Goal: Task Accomplishment & Management: Use online tool/utility

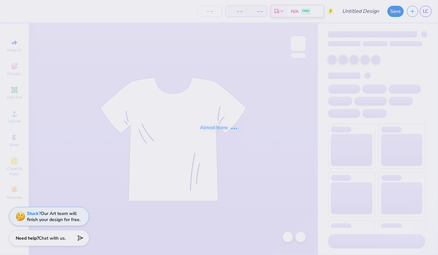
type input "Phi Mu 1"
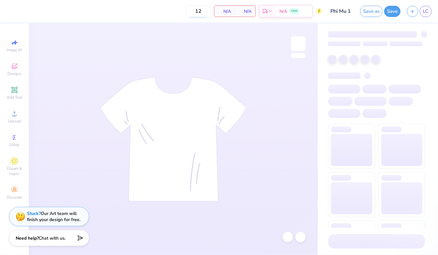
click at [205, 10] on input "12" at bounding box center [198, 11] width 25 height 12
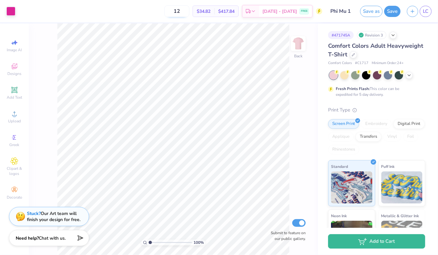
type input "1"
type input "24"
click at [14, 14] on div at bounding box center [10, 10] width 9 height 9
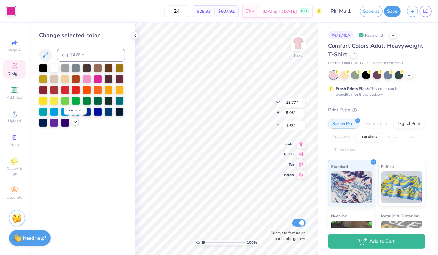
click at [75, 123] on icon at bounding box center [75, 122] width 5 height 5
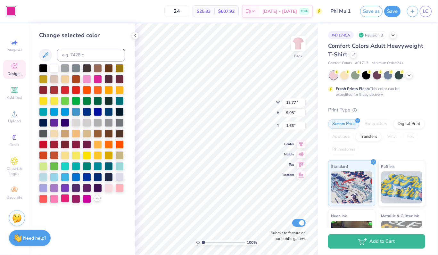
click at [64, 198] on div at bounding box center [65, 198] width 8 height 8
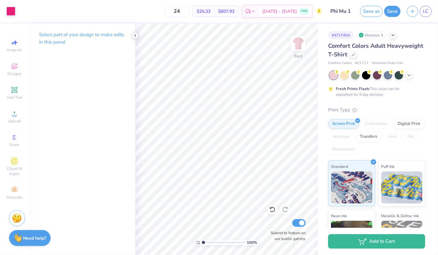
click at [134, 37] on icon at bounding box center [135, 35] width 5 height 5
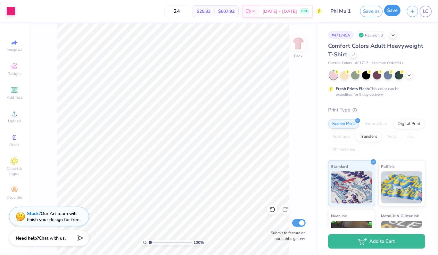
click at [394, 13] on button "Save" at bounding box center [393, 10] width 16 height 11
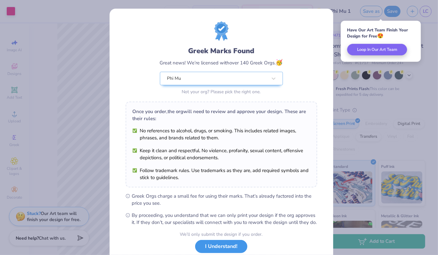
click at [212, 253] on button "I Understand!" at bounding box center [221, 246] width 52 height 13
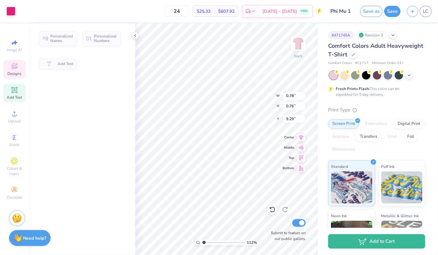
type input "1.11852782456556"
type input "0.78"
type input "0.76"
type input "9.29"
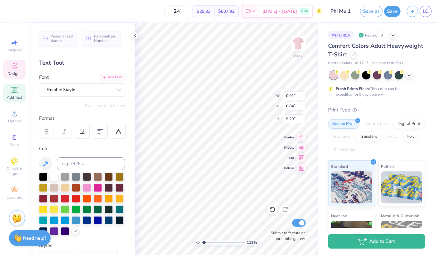
type input "1.11852782456556"
type input "0.88"
type input "0.85"
type input "9.27"
type input "1.69544994116828"
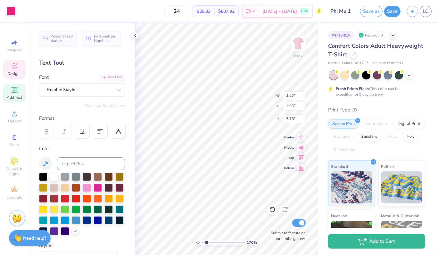
type input "4.61"
type input "3.08"
type input "1.69544994116828"
type input "9.37"
type input "1.69544994116828"
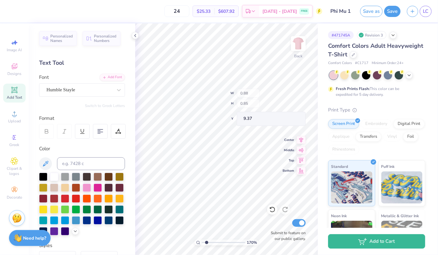
type input "0.80"
type input "0.76"
type input "1.69544994116828"
type input "0.78"
type input "1.69544994116828"
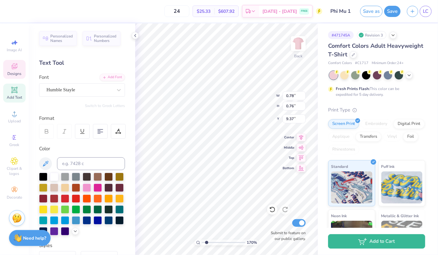
type input "4.61"
type input "3.08"
type input "7.73"
type input "1.69544994116828"
type input "0.78"
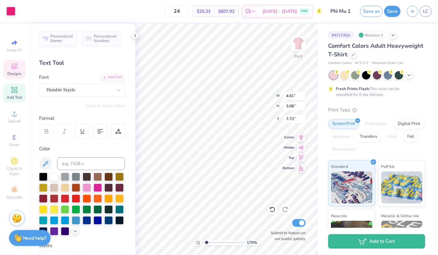
type input "0.76"
type input "9.37"
type input "1.69544994116828"
type input "0.80"
type input "0.78"
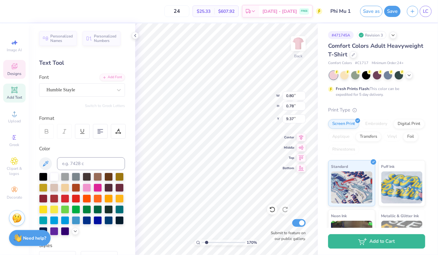
type input "1.69544994116828"
type input "0.76"
type input "1.69544994116828"
click at [303, 108] on input "0.77" at bounding box center [294, 106] width 23 height 9
type input "0.76"
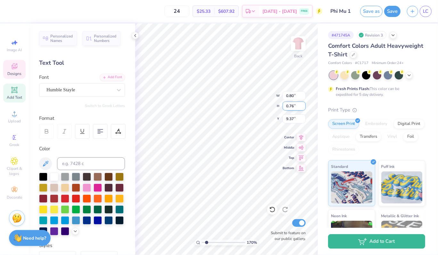
click at [303, 108] on input "0.76" at bounding box center [294, 106] width 23 height 9
type input "1.69544994116828"
click at [302, 108] on input "0.77" at bounding box center [294, 106] width 23 height 9
type input "0.76"
click at [302, 108] on input "0.76" at bounding box center [294, 106] width 23 height 9
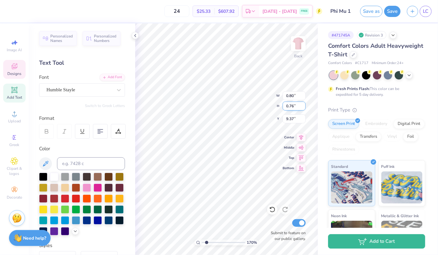
type input "1.69544994116828"
type input "0.78"
type input "9.39"
type input "1.69544994116828"
type input "9.37"
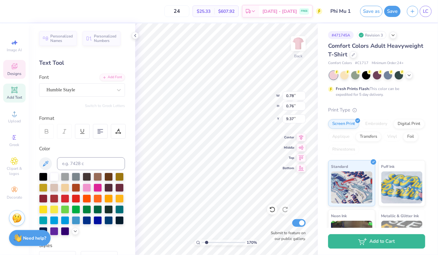
type input "1.69544994116828"
type input "0.75"
type input "0.78"
type input "1.69544994116828"
click at [303, 94] on input "0.81" at bounding box center [294, 95] width 23 height 9
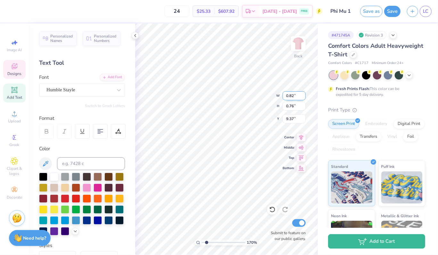
type input "0.82"
click at [303, 94] on input "0.82" at bounding box center [294, 95] width 23 height 9
type input "1.69544994116828"
type input "0.78"
type input "9.36"
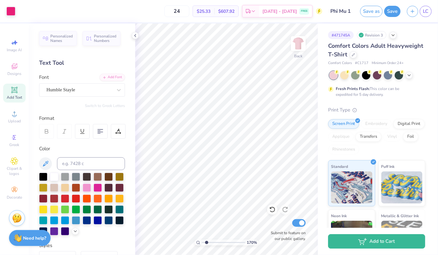
type input "1.69544994116828"
click at [303, 93] on input "0.83" at bounding box center [294, 95] width 23 height 9
type input "0.84"
click at [303, 93] on input "0.84" at bounding box center [294, 95] width 23 height 9
type input "1.69544994116828"
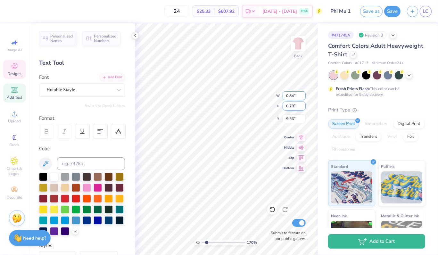
type input "0.80"
type input "9.35"
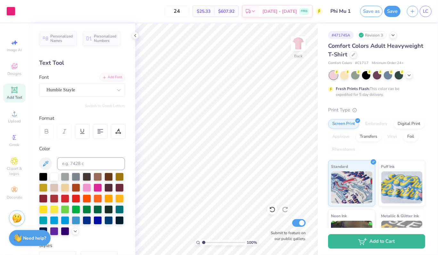
type input "1"
click at [390, 12] on button "Save" at bounding box center [393, 10] width 16 height 11
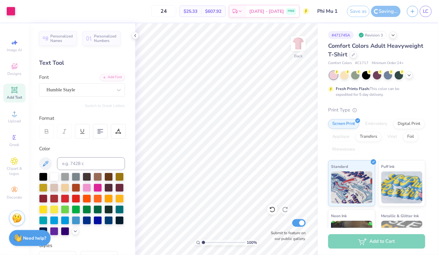
drag, startPoint x: 390, startPoint y: 12, endPoint x: 384, endPoint y: 1, distance: 11.9
click at [384, 1] on div "Save as Saving... LC" at bounding box center [392, 11] width 91 height 22
click at [412, 74] on icon at bounding box center [409, 74] width 5 height 5
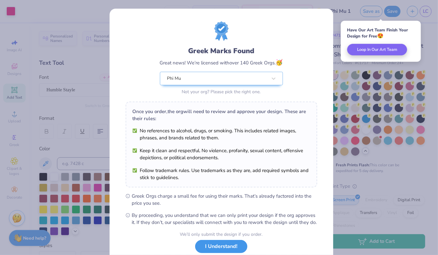
click at [231, 251] on button "I Understand!" at bounding box center [221, 246] width 52 height 13
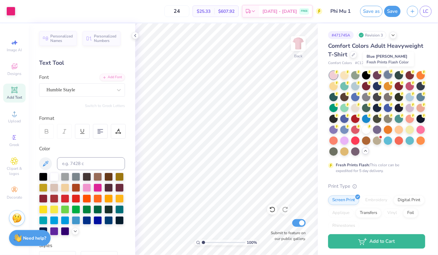
click at [388, 77] on div at bounding box center [388, 75] width 8 height 8
click at [380, 77] on div at bounding box center [377, 75] width 8 height 8
click at [362, 133] on div at bounding box center [366, 129] width 8 height 8
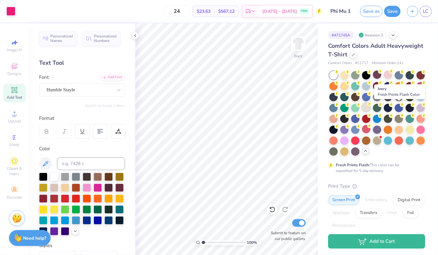
click at [371, 107] on div at bounding box center [366, 107] width 8 height 8
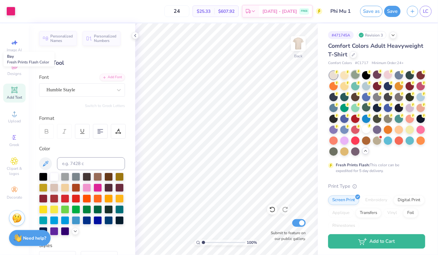
click at [357, 77] on div at bounding box center [356, 75] width 8 height 8
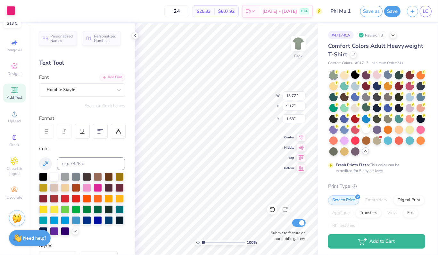
click at [9, 7] on div at bounding box center [10, 10] width 9 height 9
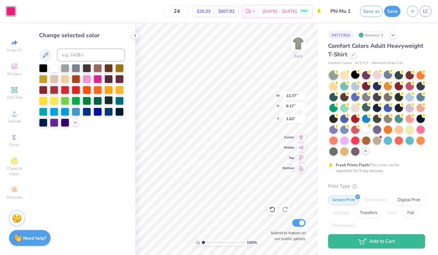
click at [109, 96] on div at bounding box center [109, 100] width 8 height 8
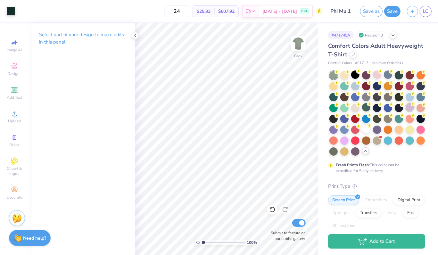
click at [406, 112] on div at bounding box center [410, 107] width 8 height 8
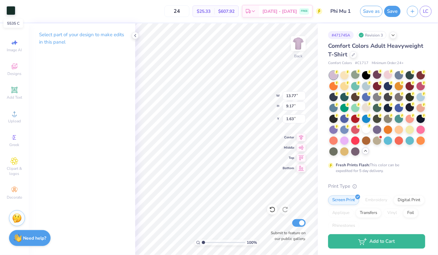
click at [15, 14] on div at bounding box center [10, 10] width 9 height 9
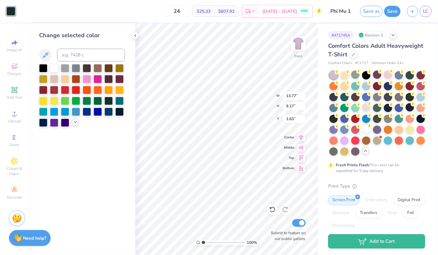
click at [77, 121] on icon at bounding box center [75, 122] width 5 height 5
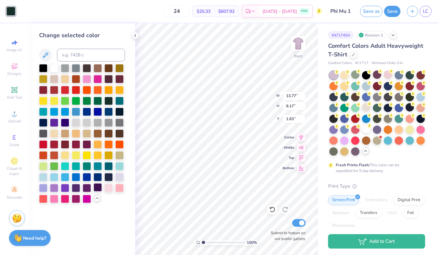
click at [101, 187] on div at bounding box center [98, 187] width 8 height 8
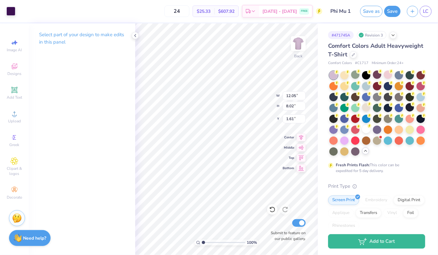
type input "12.05"
type input "8.02"
type input "2.27"
click at [272, 213] on icon at bounding box center [272, 210] width 6 height 6
click at [286, 210] on icon at bounding box center [285, 210] width 6 height 6
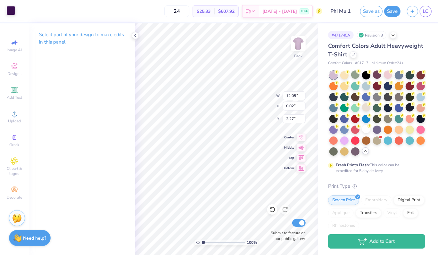
click at [11, 12] on div at bounding box center [10, 10] width 9 height 9
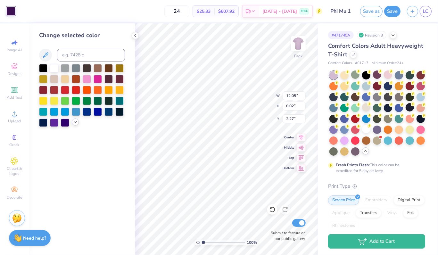
click at [75, 121] on icon at bounding box center [75, 122] width 5 height 5
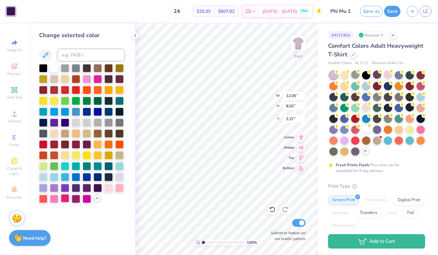
click at [68, 200] on div at bounding box center [65, 198] width 8 height 8
click at [348, 77] on div at bounding box center [345, 75] width 8 height 8
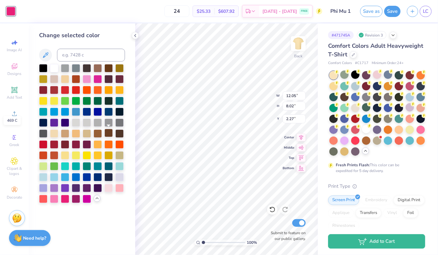
click at [110, 131] on div at bounding box center [109, 133] width 8 height 8
click at [61, 200] on div at bounding box center [65, 198] width 8 height 8
click at [378, 73] on div at bounding box center [377, 75] width 8 height 8
click at [119, 186] on div at bounding box center [119, 187] width 8 height 8
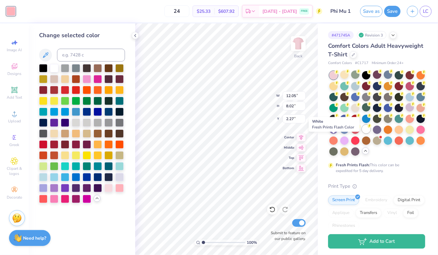
click at [362, 133] on div at bounding box center [366, 129] width 8 height 8
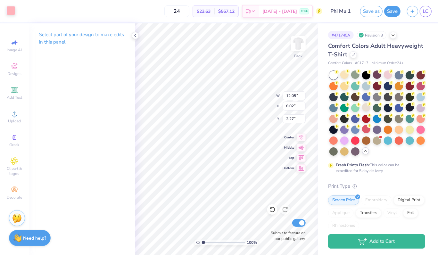
click at [11, 12] on div at bounding box center [10, 10] width 9 height 9
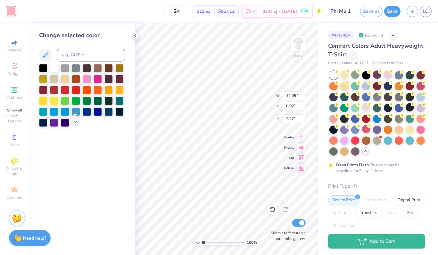
click at [74, 121] on icon at bounding box center [75, 122] width 5 height 5
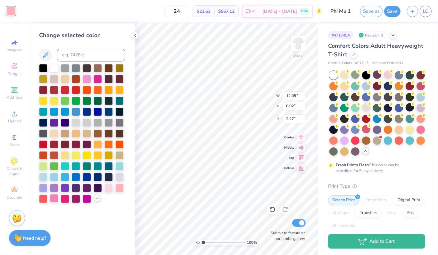
click at [56, 200] on div at bounding box center [54, 198] width 8 height 8
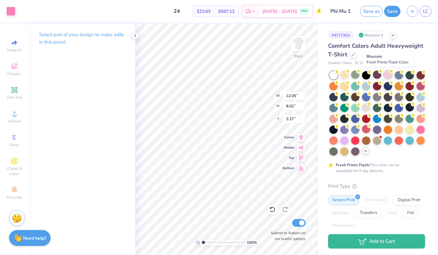
click at [339, 71] on circle at bounding box center [337, 72] width 4 height 4
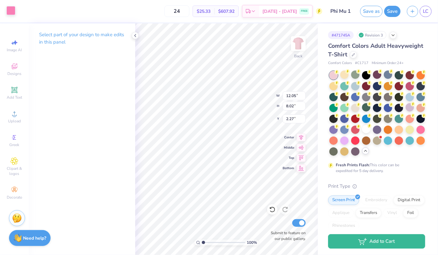
click at [8, 12] on div at bounding box center [10, 10] width 9 height 9
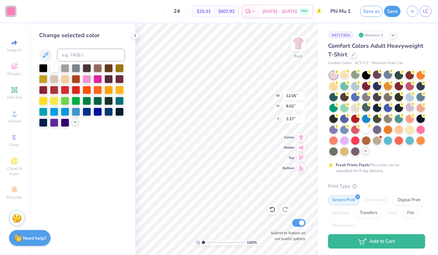
click at [76, 124] on icon at bounding box center [75, 122] width 5 height 5
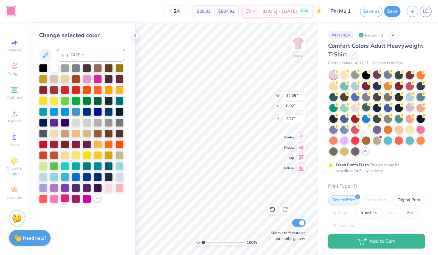
click at [61, 202] on div at bounding box center [65, 198] width 8 height 8
click at [77, 200] on div at bounding box center [76, 198] width 8 height 8
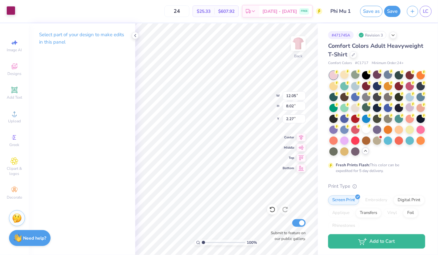
click at [10, 13] on div at bounding box center [10, 10] width 9 height 9
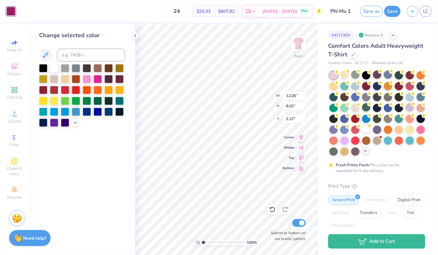
click at [75, 126] on div at bounding box center [82, 95] width 86 height 63
click at [74, 123] on icon at bounding box center [75, 122] width 5 height 5
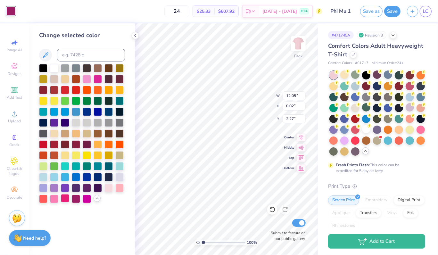
click at [64, 202] on div at bounding box center [65, 198] width 8 height 8
click at [53, 70] on div at bounding box center [54, 68] width 8 height 8
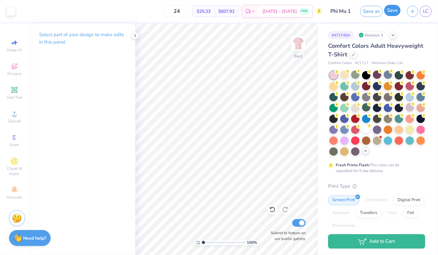
click at [393, 12] on button "Save" at bounding box center [393, 10] width 16 height 11
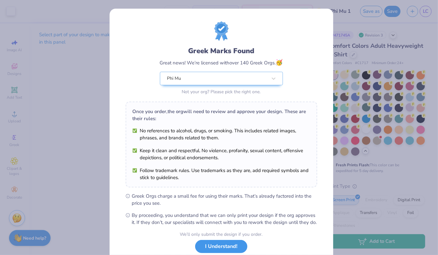
click at [217, 251] on button "I Understand!" at bounding box center [221, 246] width 52 height 13
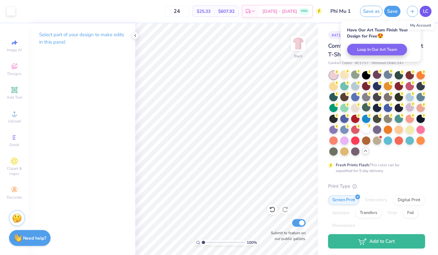
click at [425, 11] on span "LC" at bounding box center [425, 11] width 5 height 7
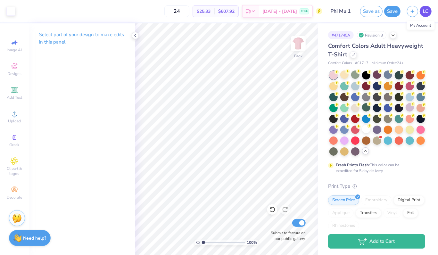
click at [428, 13] on span "LC" at bounding box center [425, 11] width 5 height 7
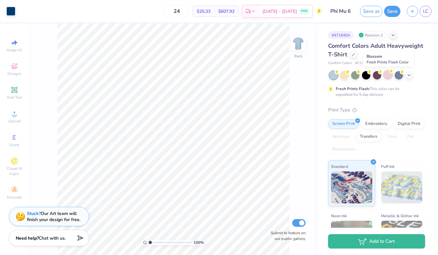
click at [389, 77] on div at bounding box center [388, 75] width 8 height 8
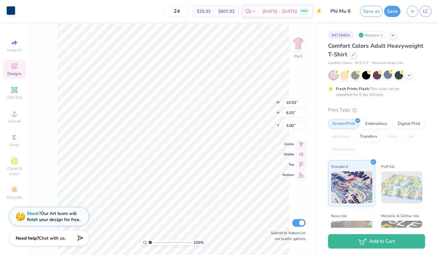
click at [13, 13] on div at bounding box center [10, 10] width 9 height 9
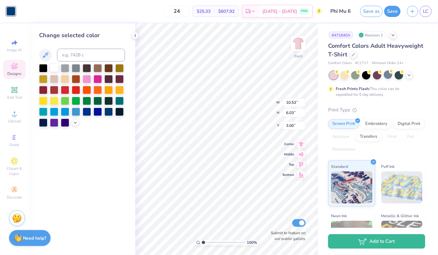
click at [53, 68] on div at bounding box center [54, 68] width 8 height 8
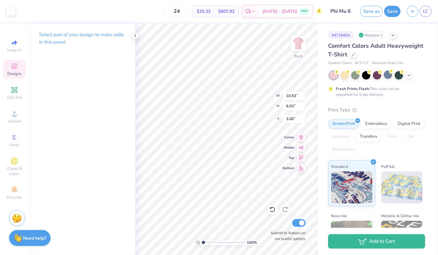
click at [11, 4] on div "Art colors" at bounding box center [7, 11] width 15 height 22
click at [11, 9] on div at bounding box center [10, 10] width 9 height 9
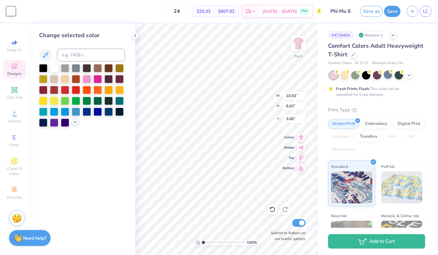
click at [74, 123] on icon at bounding box center [75, 122] width 5 height 5
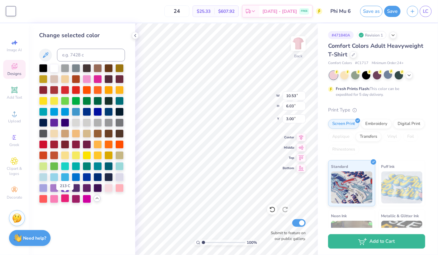
click at [65, 199] on div at bounding box center [65, 198] width 8 height 8
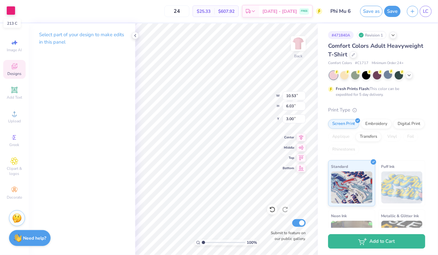
click at [12, 11] on div at bounding box center [10, 10] width 9 height 9
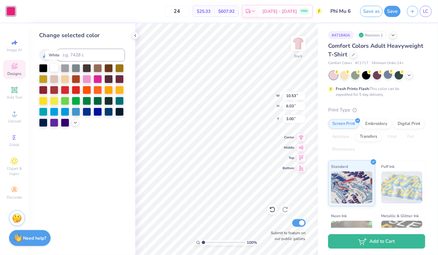
click at [53, 66] on div at bounding box center [54, 68] width 8 height 8
click at [41, 70] on div at bounding box center [43, 68] width 8 height 8
click at [342, 75] on div at bounding box center [345, 75] width 8 height 8
click at [406, 76] on div at bounding box center [409, 74] width 7 height 7
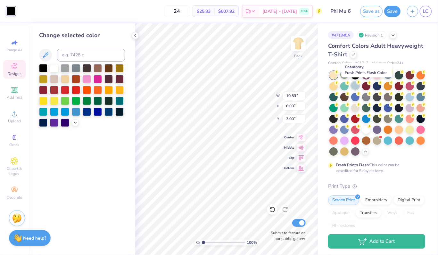
click at [360, 88] on div at bounding box center [356, 85] width 8 height 8
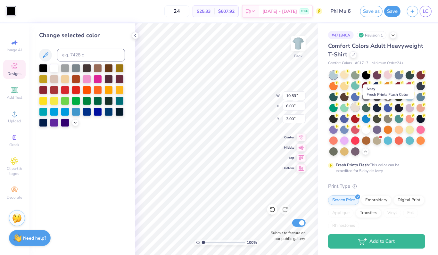
click at [360, 105] on div at bounding box center [356, 107] width 8 height 8
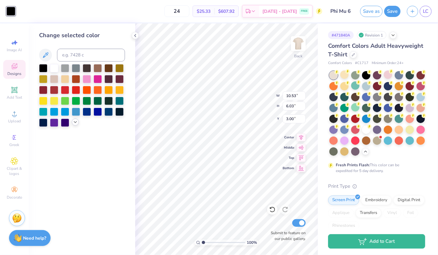
click at [72, 124] on div at bounding box center [82, 95] width 86 height 63
click at [75, 121] on icon at bounding box center [75, 122] width 5 height 5
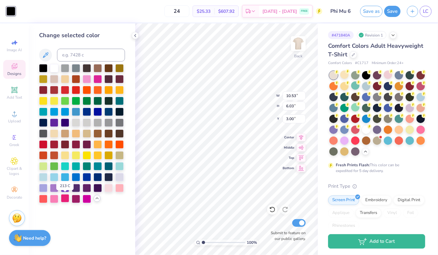
click at [63, 198] on div at bounding box center [65, 198] width 8 height 8
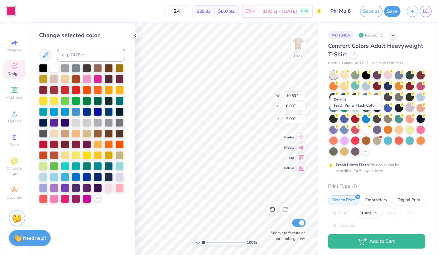
click at [406, 112] on div at bounding box center [410, 107] width 8 height 8
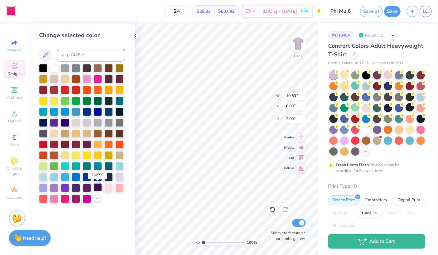
click at [98, 189] on div at bounding box center [98, 187] width 8 height 8
click at [68, 191] on div at bounding box center [65, 187] width 8 height 8
click at [70, 190] on div at bounding box center [82, 133] width 86 height 139
click at [75, 190] on div at bounding box center [76, 187] width 8 height 8
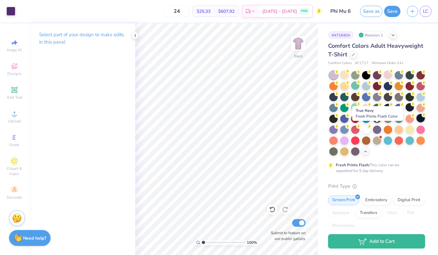
click at [417, 123] on div at bounding box center [421, 118] width 8 height 8
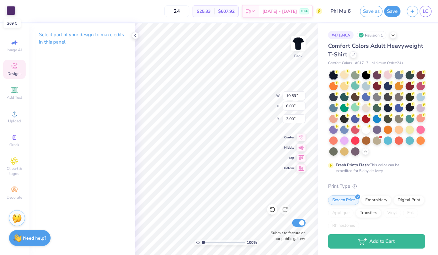
click at [10, 10] on div at bounding box center [10, 10] width 9 height 9
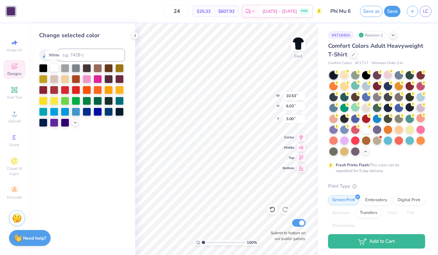
click at [55, 67] on div at bounding box center [54, 68] width 8 height 8
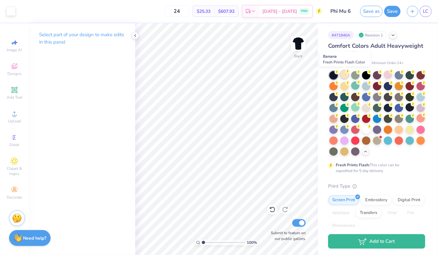
click at [348, 75] on div at bounding box center [345, 75] width 8 height 8
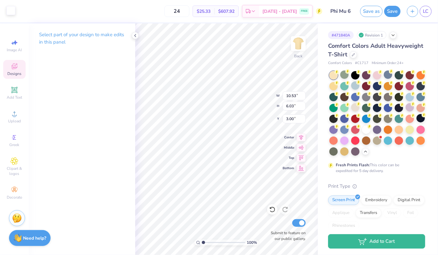
click at [14, 10] on div at bounding box center [10, 10] width 9 height 9
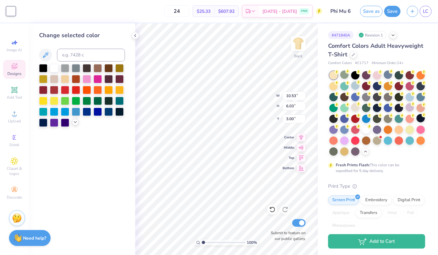
click at [77, 123] on icon at bounding box center [75, 122] width 5 height 5
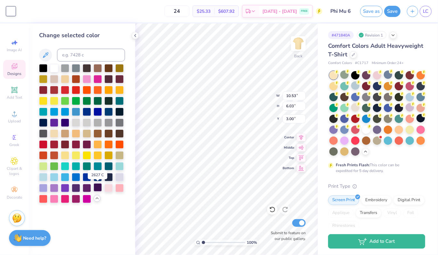
click at [97, 186] on div at bounding box center [98, 187] width 8 height 8
click at [112, 189] on div at bounding box center [109, 187] width 8 height 8
click at [55, 69] on div at bounding box center [54, 68] width 8 height 8
click at [106, 67] on div at bounding box center [109, 68] width 8 height 8
click at [41, 146] on div at bounding box center [43, 144] width 8 height 8
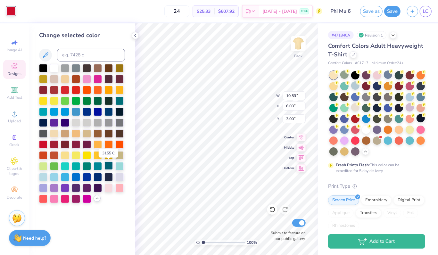
click at [109, 167] on div at bounding box center [109, 166] width 8 height 8
click at [362, 133] on div at bounding box center [366, 129] width 8 height 8
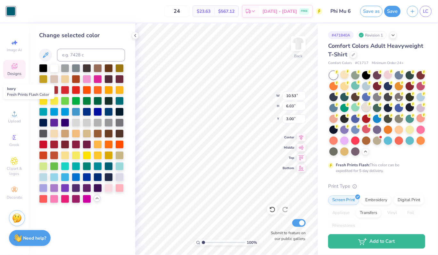
click at [371, 106] on div at bounding box center [366, 107] width 8 height 8
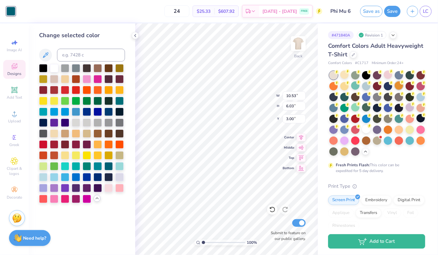
click at [403, 87] on div at bounding box center [399, 85] width 8 height 8
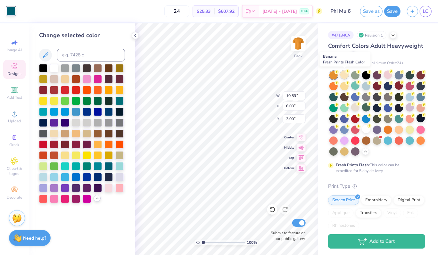
click at [346, 74] on div at bounding box center [345, 75] width 8 height 8
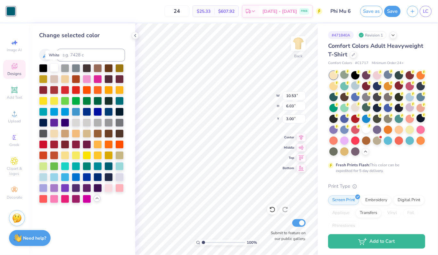
click at [53, 70] on div at bounding box center [54, 68] width 8 height 8
click at [345, 76] on div at bounding box center [345, 75] width 8 height 8
click at [354, 76] on div at bounding box center [356, 75] width 8 height 8
click at [110, 189] on div at bounding box center [109, 187] width 8 height 8
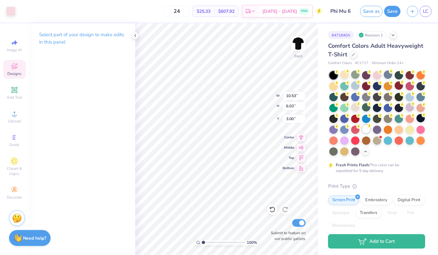
click at [362, 133] on div at bounding box center [366, 129] width 8 height 8
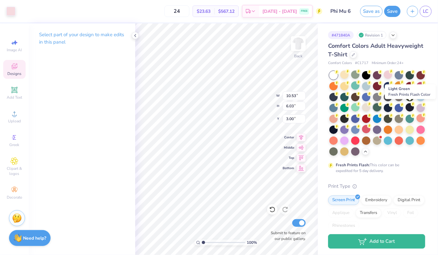
click at [382, 108] on div at bounding box center [377, 107] width 8 height 8
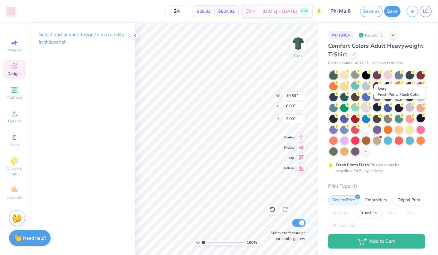
click at [371, 107] on div at bounding box center [366, 107] width 8 height 8
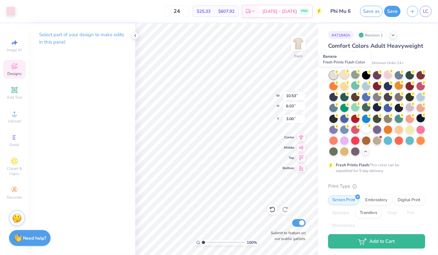
click at [342, 76] on div at bounding box center [345, 75] width 8 height 8
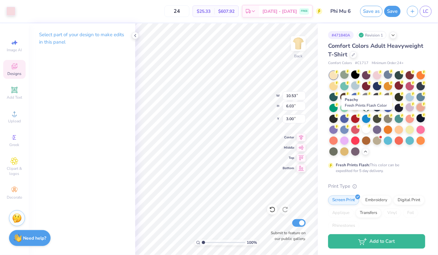
click at [417, 112] on div at bounding box center [421, 107] width 8 height 8
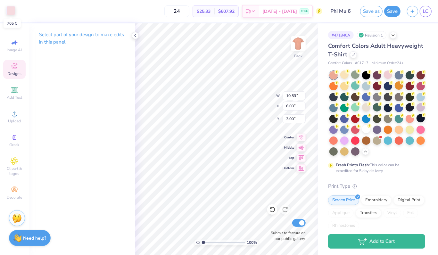
click at [8, 8] on div at bounding box center [10, 10] width 9 height 9
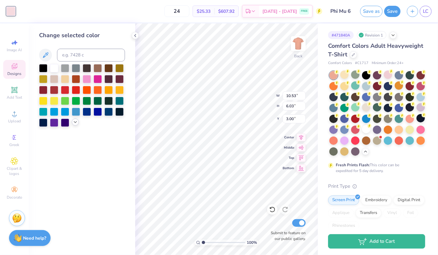
click at [73, 122] on icon at bounding box center [75, 122] width 5 height 5
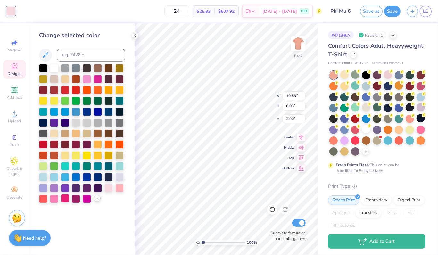
click at [65, 198] on div at bounding box center [65, 198] width 8 height 8
click at [76, 194] on div at bounding box center [76, 198] width 8 height 8
click at [382, 110] on div at bounding box center [377, 107] width 8 height 8
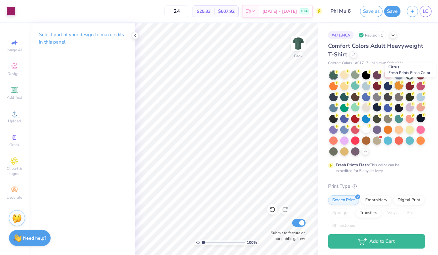
click at [405, 84] on icon at bounding box center [402, 82] width 4 height 4
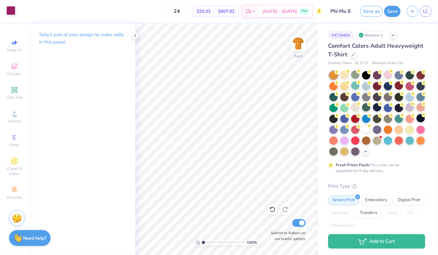
click at [9, 8] on div at bounding box center [10, 10] width 9 height 9
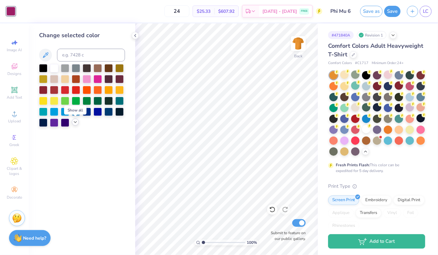
click at [73, 124] on icon at bounding box center [75, 122] width 5 height 5
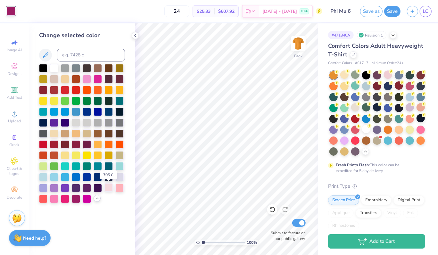
click at [111, 188] on div at bounding box center [109, 187] width 8 height 8
click at [417, 123] on div at bounding box center [421, 118] width 8 height 8
click at [99, 166] on div at bounding box center [98, 166] width 8 height 8
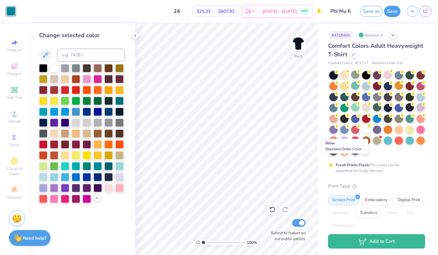
click at [352, 155] on div at bounding box center [356, 151] width 8 height 8
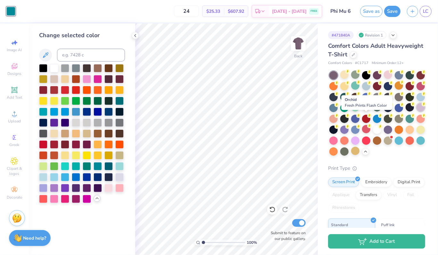
click at [417, 112] on div at bounding box center [421, 107] width 8 height 8
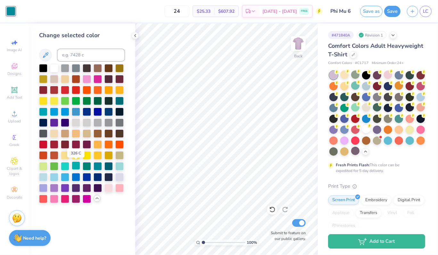
click at [75, 169] on div at bounding box center [76, 166] width 8 height 8
click at [120, 111] on div at bounding box center [119, 111] width 8 height 8
click at [352, 144] on div at bounding box center [356, 140] width 8 height 8
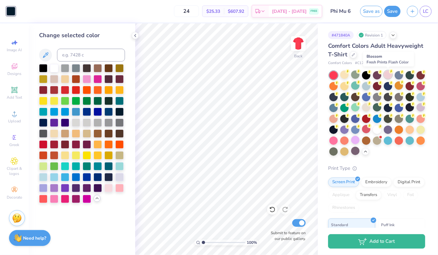
click at [385, 76] on div at bounding box center [388, 75] width 8 height 8
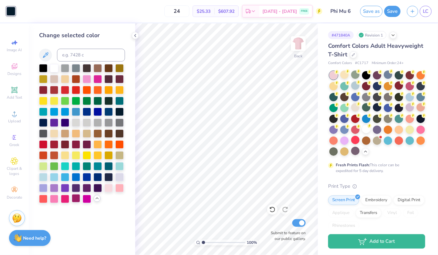
click at [76, 200] on div at bounding box center [76, 198] width 8 height 8
click at [133, 35] on icon at bounding box center [135, 35] width 5 height 5
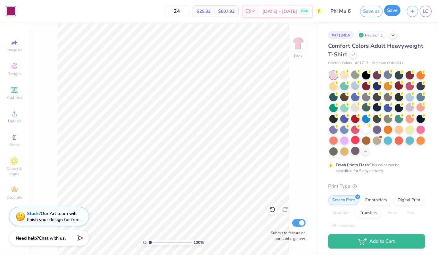
click at [391, 11] on button "Save" at bounding box center [393, 10] width 16 height 11
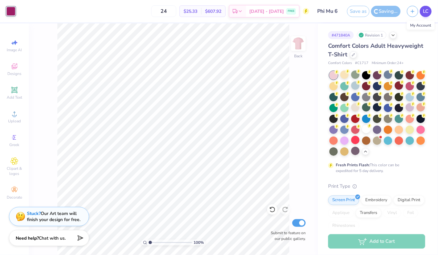
type input "1.00000001084263"
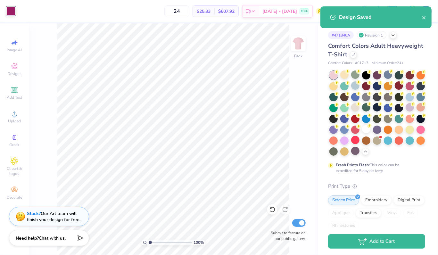
click at [427, 12] on div "Design Saved" at bounding box center [376, 17] width 111 height 22
click at [423, 20] on button "close" at bounding box center [424, 17] width 4 height 8
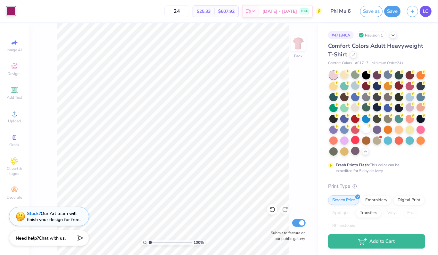
click at [425, 11] on span "LC" at bounding box center [425, 11] width 5 height 7
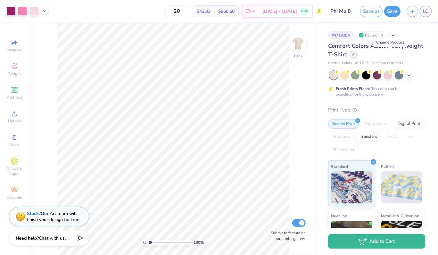
click at [355, 55] on icon at bounding box center [353, 54] width 3 height 3
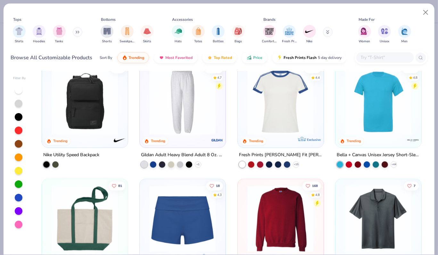
scroll to position [693, 0]
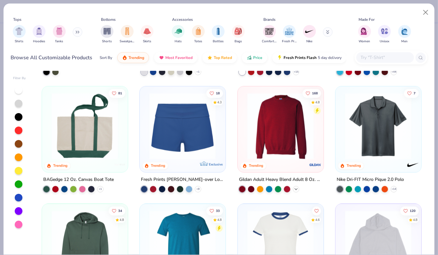
click at [295, 189] on polyline at bounding box center [296, 189] width 3 height 1
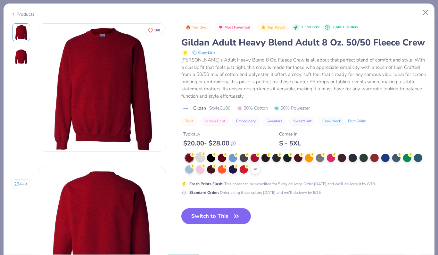
click at [199, 162] on div at bounding box center [200, 157] width 8 height 8
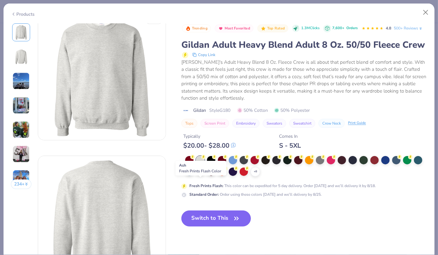
scroll to position [10, 0]
click at [255, 174] on icon at bounding box center [255, 171] width 5 height 5
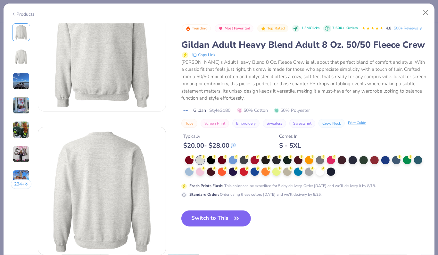
scroll to position [43, 0]
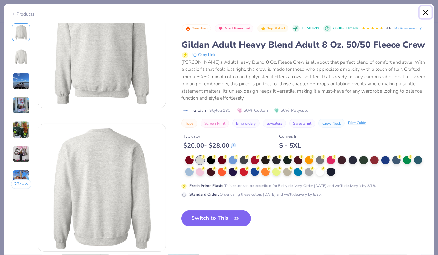
click at [427, 11] on button "Close" at bounding box center [426, 12] width 12 height 12
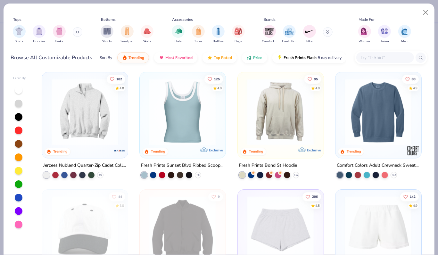
scroll to position [943, 0]
click at [396, 142] on img at bounding box center [378, 112] width 73 height 67
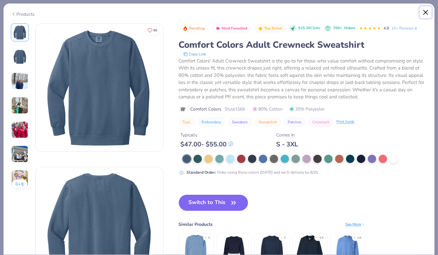
click at [424, 12] on button "Close" at bounding box center [426, 12] width 12 height 12
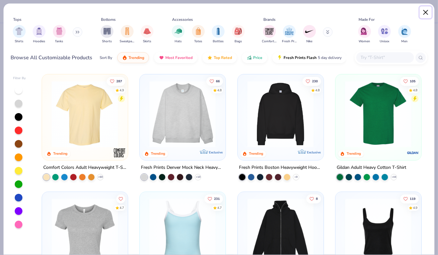
click at [428, 12] on button "Close" at bounding box center [426, 12] width 12 height 12
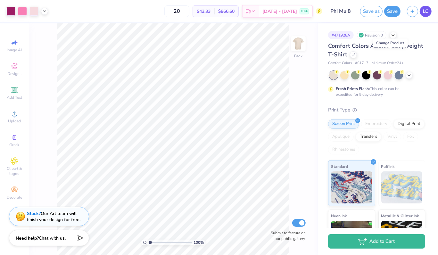
click at [424, 12] on span "LC" at bounding box center [425, 11] width 5 height 7
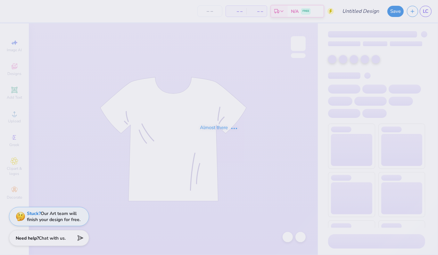
type input "Bid Day Merch"
type input "27"
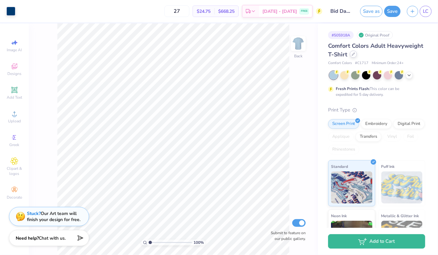
click at [355, 54] on icon at bounding box center [353, 54] width 3 height 3
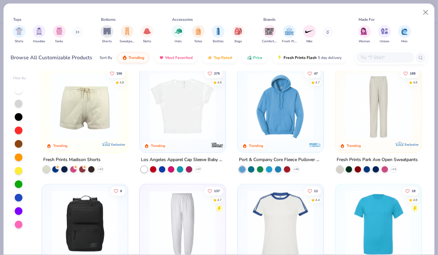
scroll to position [679, 0]
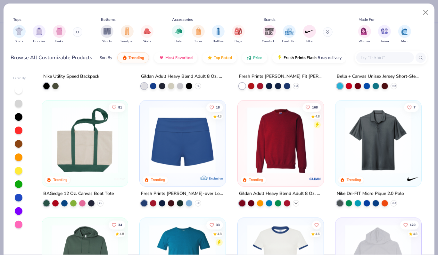
click at [295, 203] on icon at bounding box center [296, 203] width 5 height 5
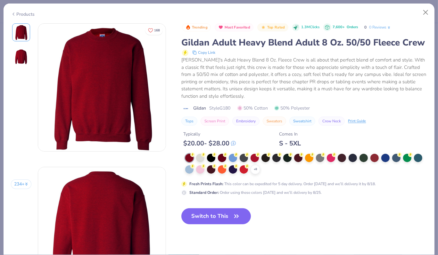
click at [194, 174] on div at bounding box center [189, 170] width 8 height 8
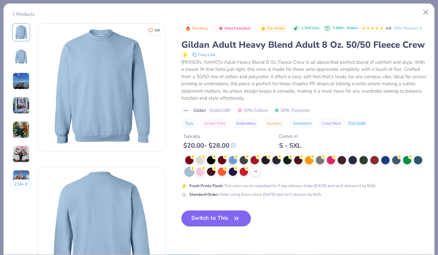
scroll to position [35, 0]
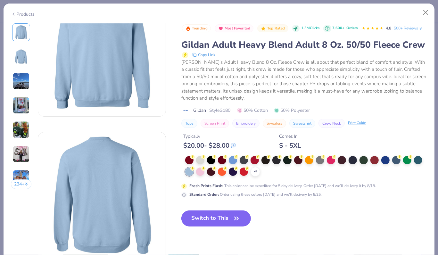
click at [222, 227] on button "Switch to This" at bounding box center [217, 219] width 70 height 16
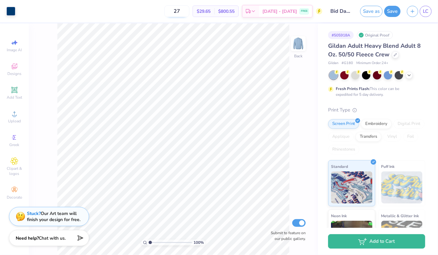
click at [190, 11] on input "27" at bounding box center [177, 11] width 25 height 12
type input "6.67"
type input "6.57"
type input "3.00"
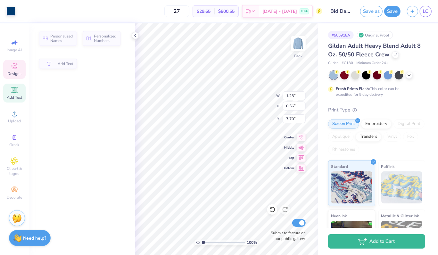
type input "1.23"
type input "0.56"
type input "7.70"
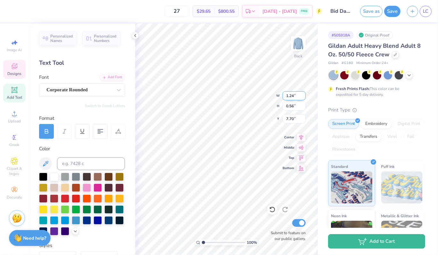
click at [303, 94] on input "1.24" at bounding box center [294, 95] width 23 height 9
click at [303, 94] on input "1.25" at bounding box center [294, 95] width 23 height 9
click at [303, 94] on input "1.26" at bounding box center [294, 95] width 23 height 9
click at [303, 94] on input "1.27" at bounding box center [294, 95] width 23 height 9
click at [303, 94] on input "1.28" at bounding box center [294, 95] width 23 height 9
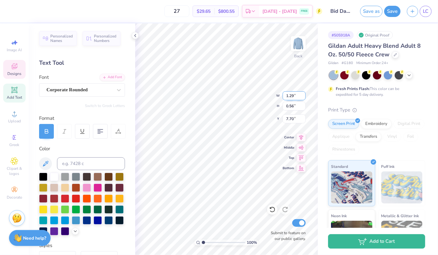
type input "1.29"
click at [303, 94] on input "1.29" at bounding box center [294, 95] width 23 height 9
type input "0.58"
type input "7.69"
click at [135, 34] on icon at bounding box center [135, 35] width 5 height 5
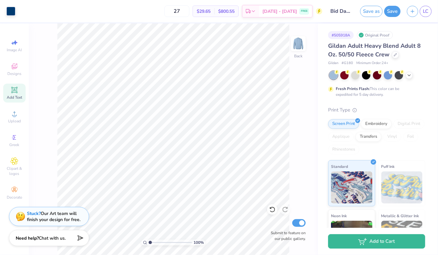
click at [53, 118] on div "100 % Back Submit to feature on our public gallery." at bounding box center [173, 139] width 289 height 232
click at [392, 14] on button "Save" at bounding box center [393, 10] width 16 height 11
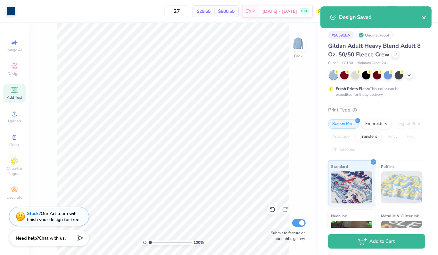
click at [424, 18] on icon "close" at bounding box center [424, 17] width 3 height 3
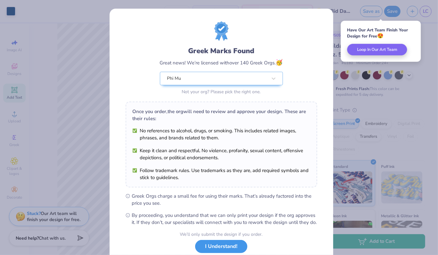
click at [225, 252] on button "I Understand!" at bounding box center [221, 246] width 52 height 13
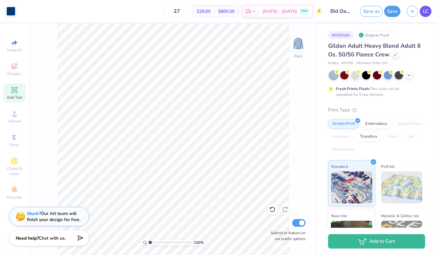
click at [428, 10] on span "LC" at bounding box center [425, 11] width 5 height 7
